Goal: Information Seeking & Learning: Learn about a topic

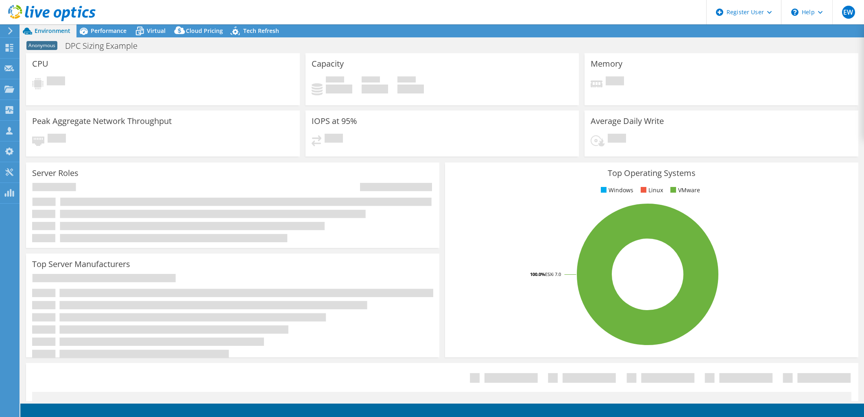
select select "USEast"
select select "USD"
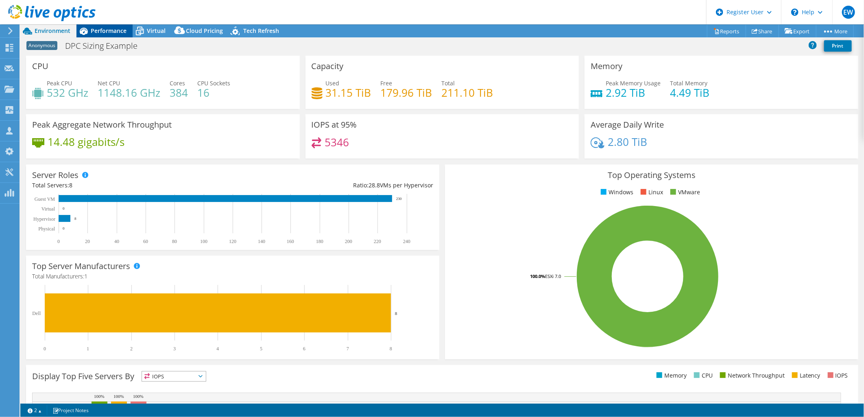
click at [100, 32] on span "Performance" at bounding box center [109, 31] width 36 height 8
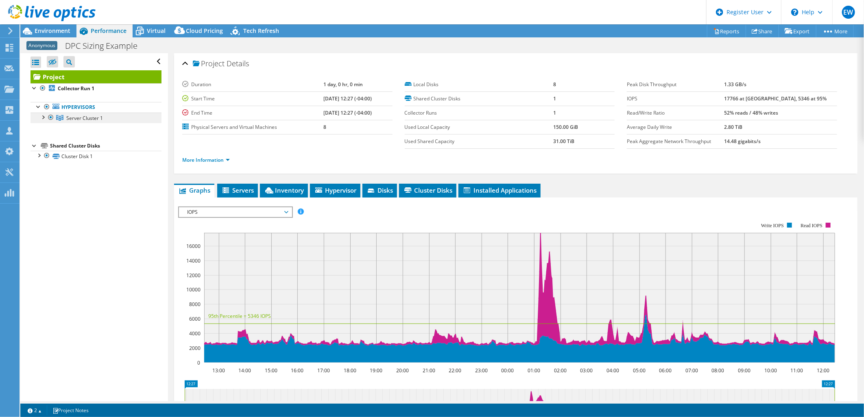
click at [70, 117] on span "Server Cluster 1" at bounding box center [84, 118] width 37 height 7
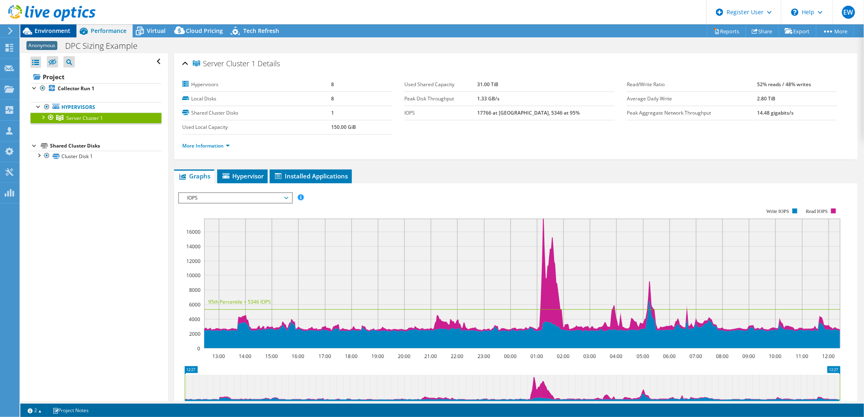
click at [41, 31] on span "Environment" at bounding box center [53, 31] width 36 height 8
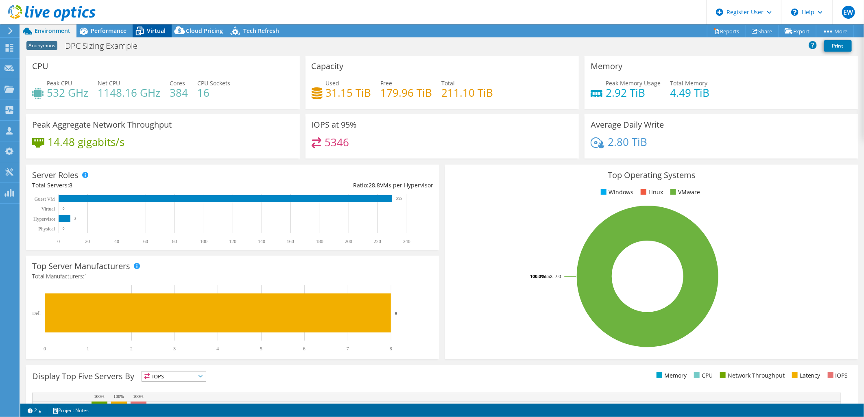
click at [160, 31] on span "Virtual" at bounding box center [156, 31] width 19 height 8
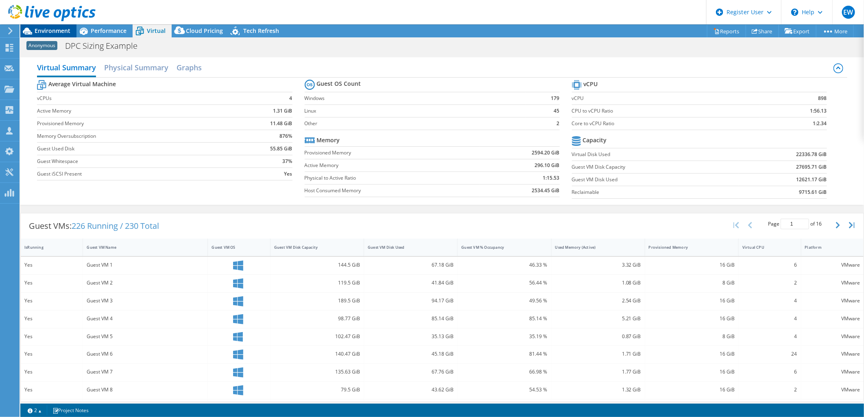
click at [59, 36] on div "Environment" at bounding box center [48, 30] width 56 height 13
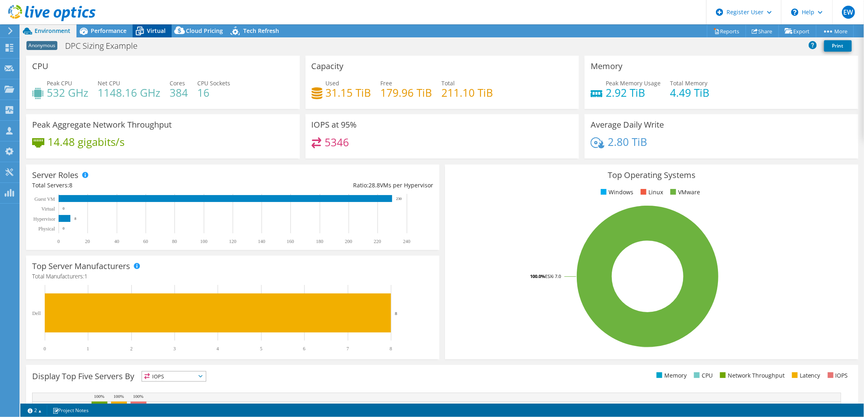
click at [144, 25] on icon at bounding box center [140, 31] width 14 height 14
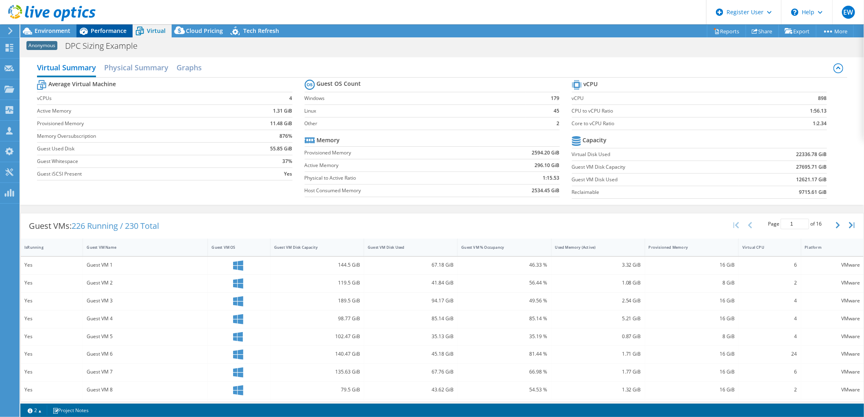
click at [115, 33] on span "Performance" at bounding box center [109, 31] width 36 height 8
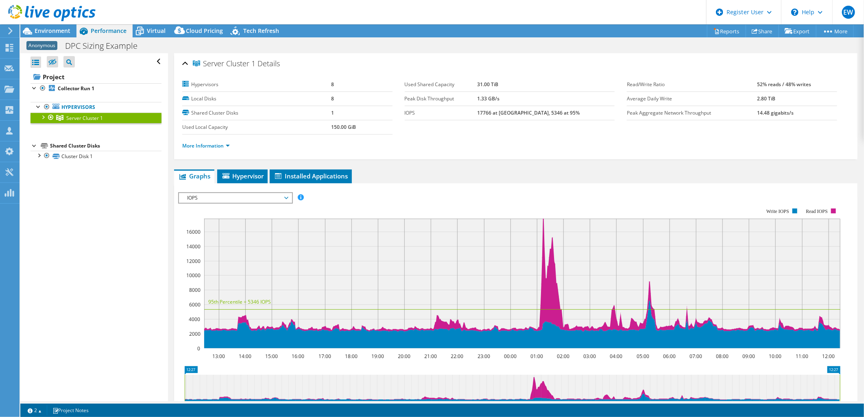
click at [246, 199] on span "IOPS" at bounding box center [235, 198] width 105 height 10
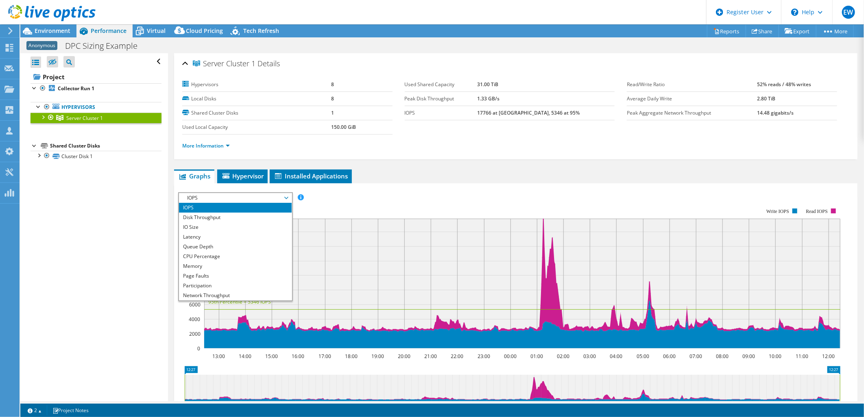
click at [246, 199] on span "IOPS" at bounding box center [235, 198] width 105 height 10
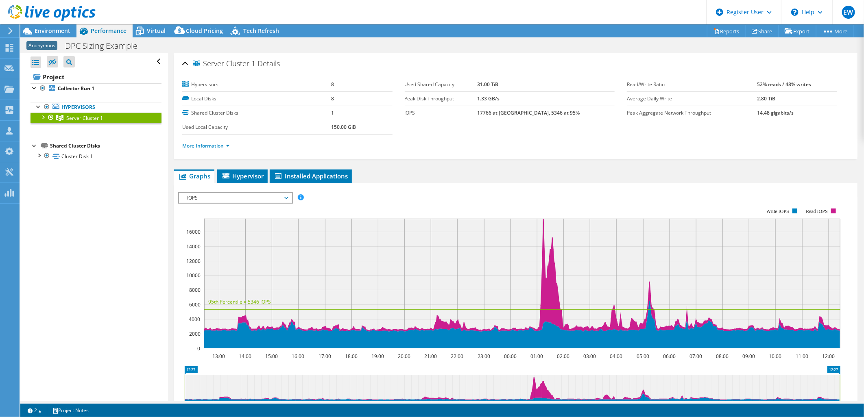
click at [246, 199] on span "IOPS" at bounding box center [235, 198] width 105 height 10
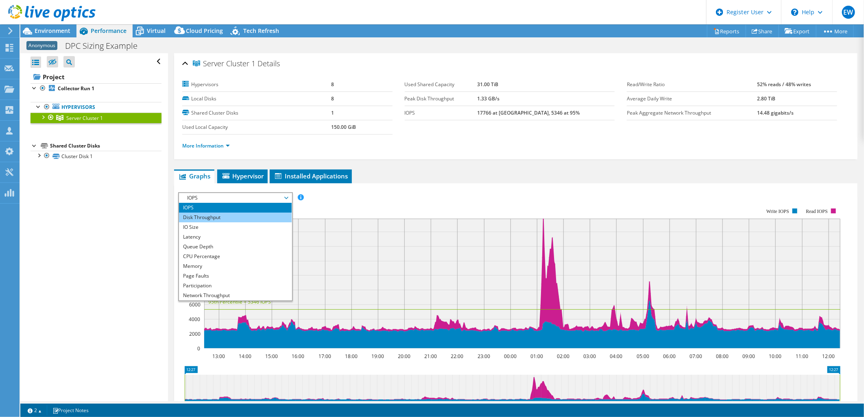
click at [244, 213] on li "Disk Throughput" at bounding box center [235, 218] width 113 height 10
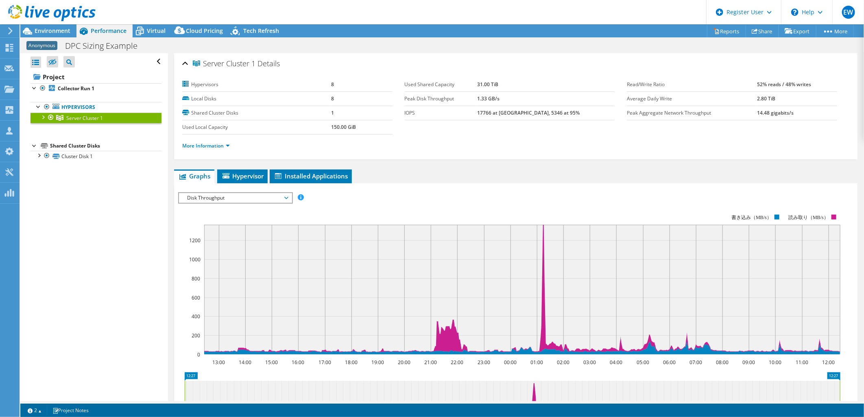
click at [280, 198] on span "Disk Throughput" at bounding box center [235, 198] width 105 height 10
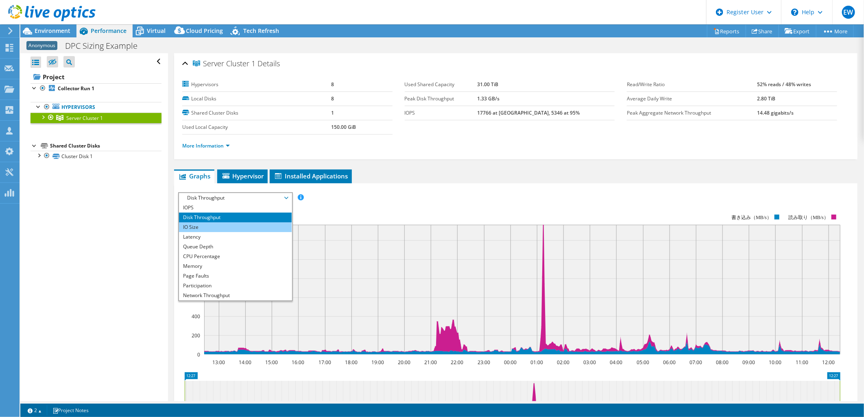
click at [243, 226] on li "IO Size" at bounding box center [235, 227] width 113 height 10
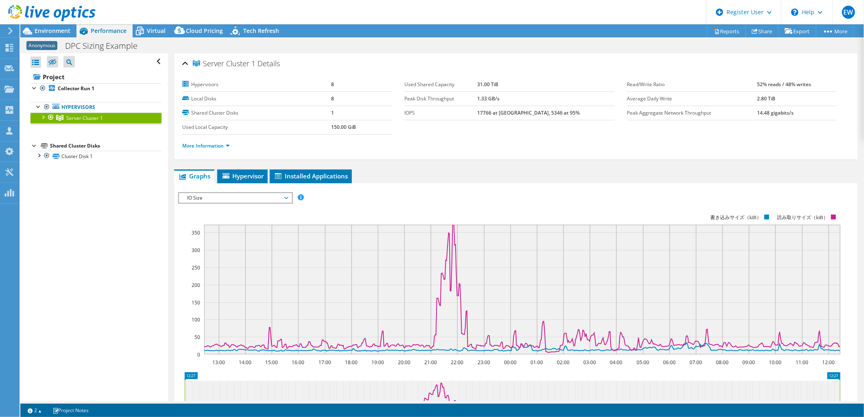
click at [234, 198] on span "IO Size" at bounding box center [235, 198] width 105 height 10
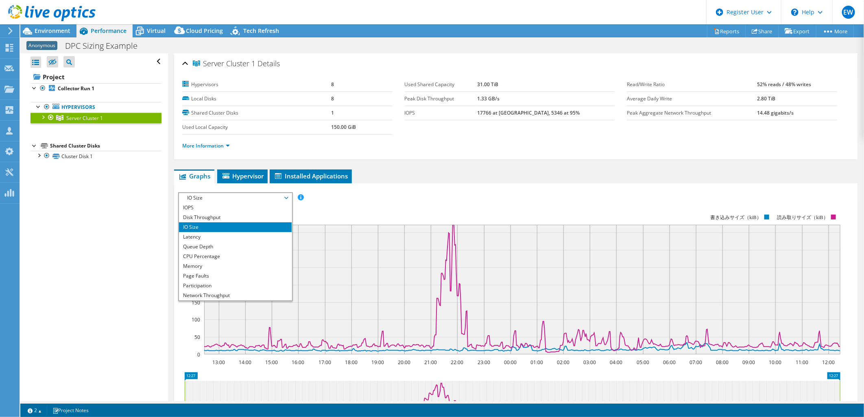
click at [395, 204] on rect at bounding box center [509, 284] width 662 height 163
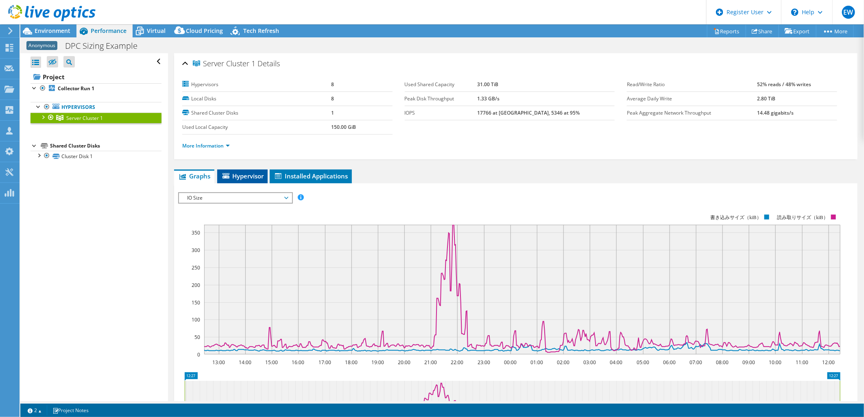
click at [247, 172] on span "Hypervisor" at bounding box center [242, 176] width 42 height 8
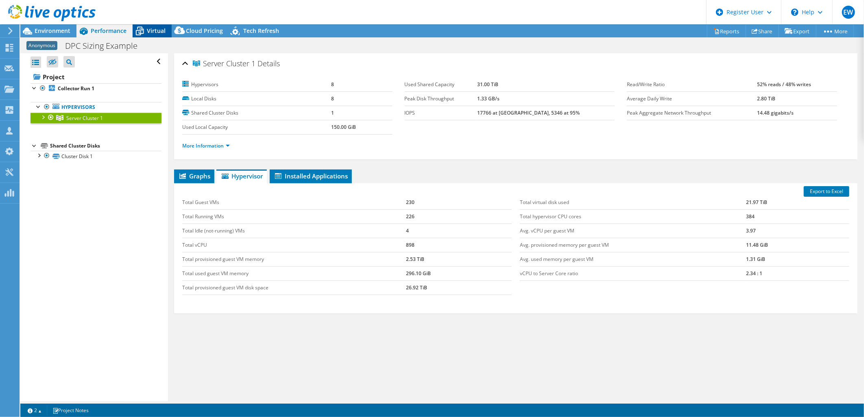
click at [160, 35] on div "Virtual" at bounding box center [152, 30] width 39 height 13
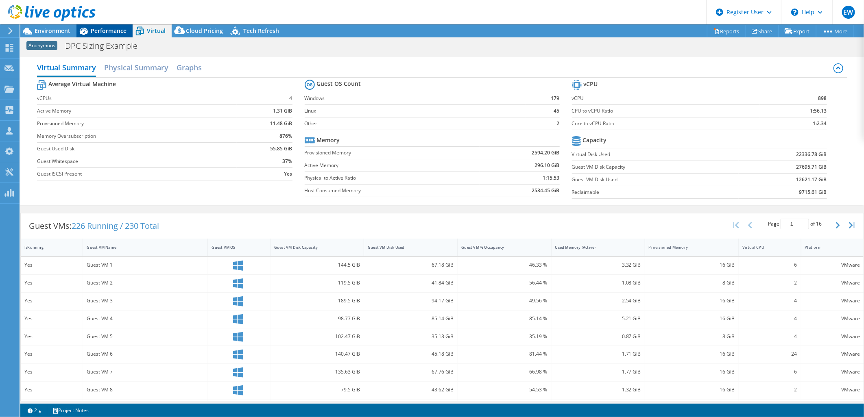
click at [113, 28] on span "Performance" at bounding box center [109, 31] width 36 height 8
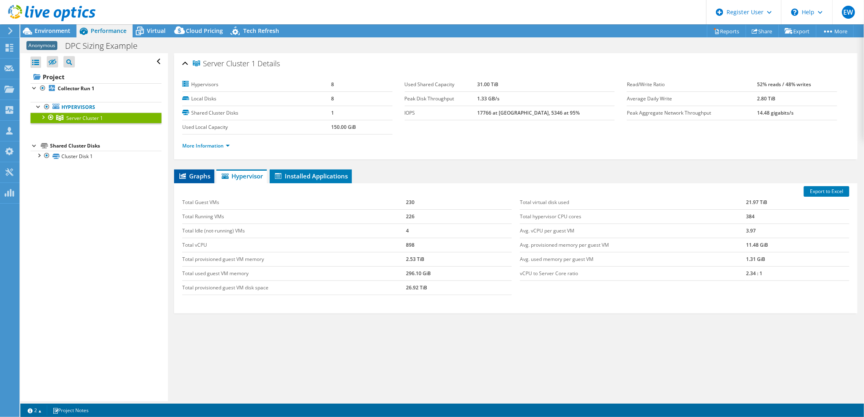
click at [200, 176] on span "Graphs" at bounding box center [194, 176] width 32 height 8
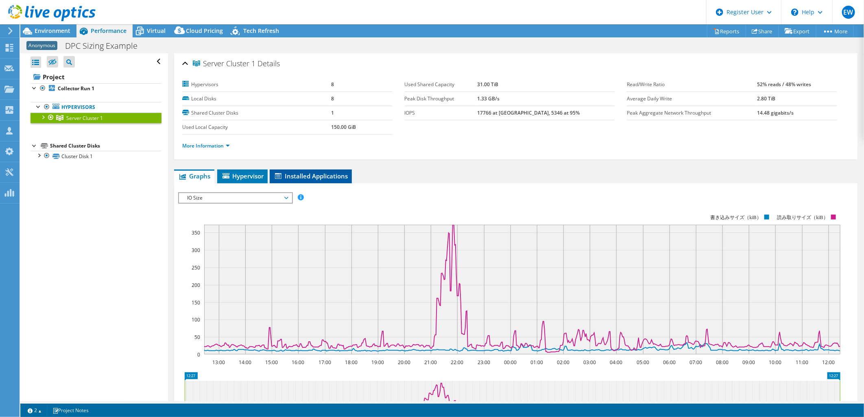
click at [295, 178] on span "Installed Applications" at bounding box center [311, 176] width 74 height 8
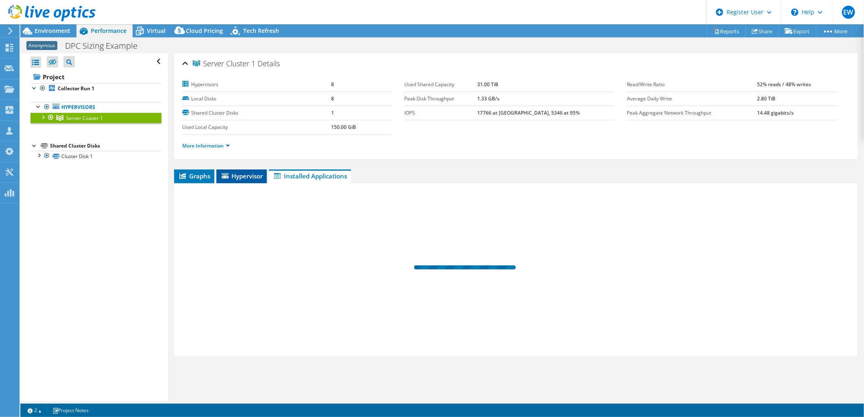
click at [258, 176] on span "Hypervisor" at bounding box center [241, 176] width 42 height 8
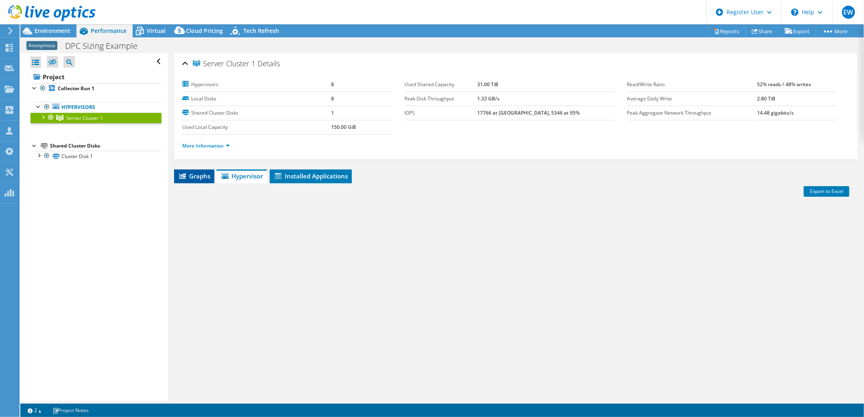
click at [198, 179] on span "Graphs" at bounding box center [194, 176] width 32 height 8
